Goal: Navigation & Orientation: Find specific page/section

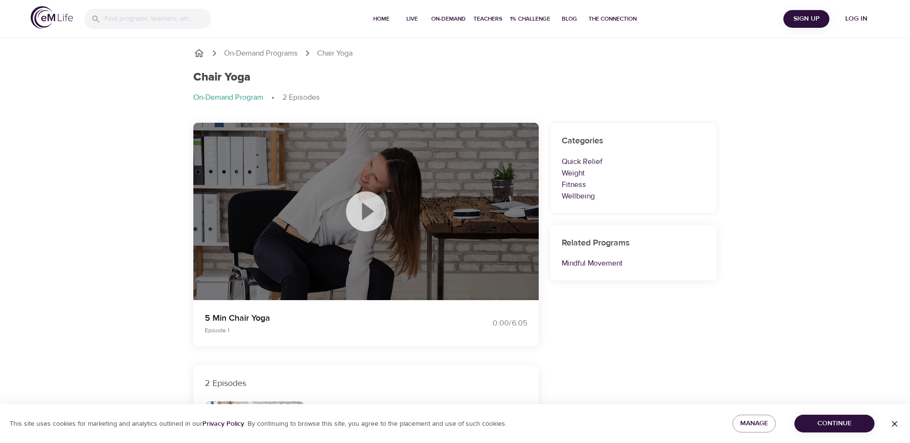
click at [201, 52] on icon "breadcrumb" at bounding box center [199, 53] width 10 height 8
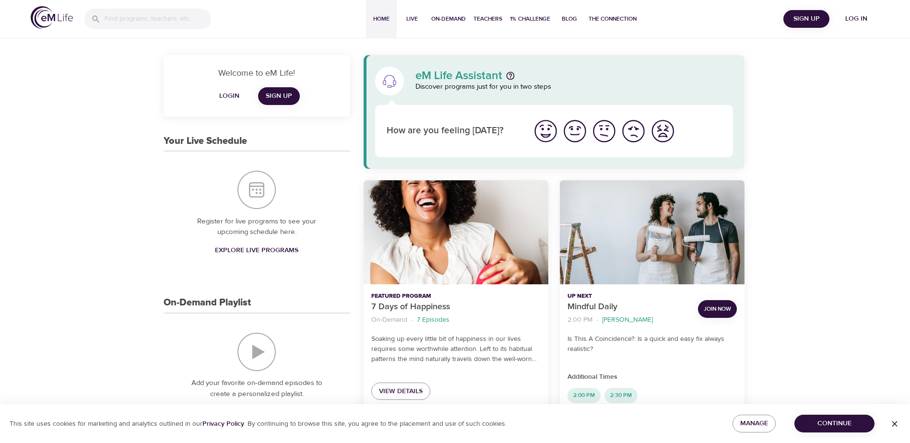
click at [42, 20] on img at bounding box center [52, 17] width 42 height 23
